Goal: Check status

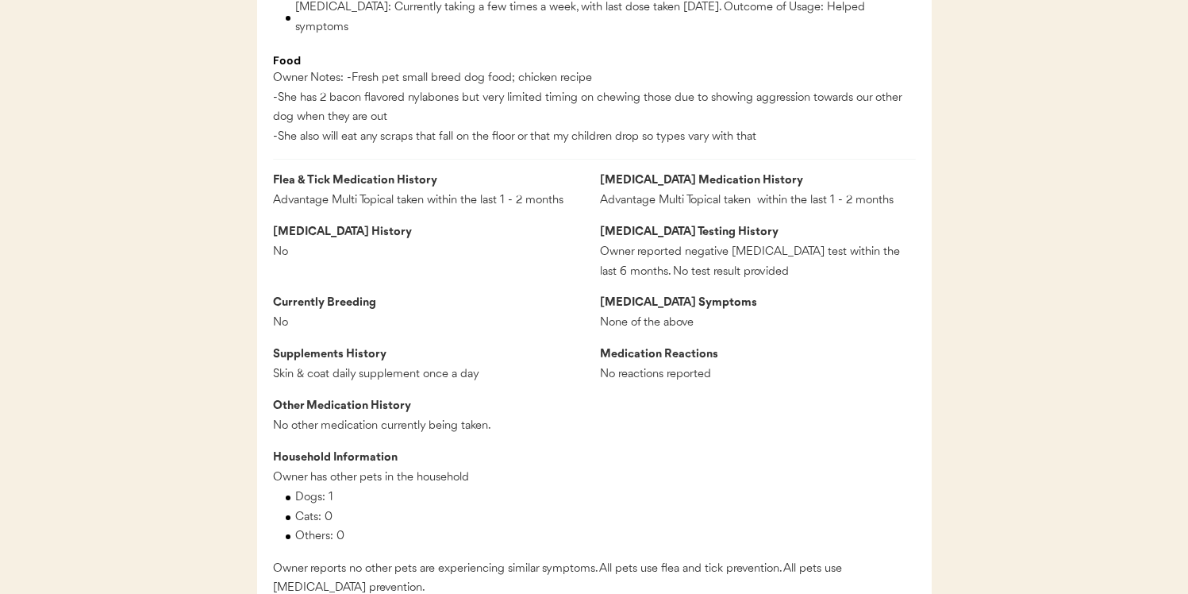
scroll to position [1435, 0]
click at [405, 528] on div "Others: 0" at bounding box center [605, 538] width 621 height 20
